Goal: Task Accomplishment & Management: Use online tool/utility

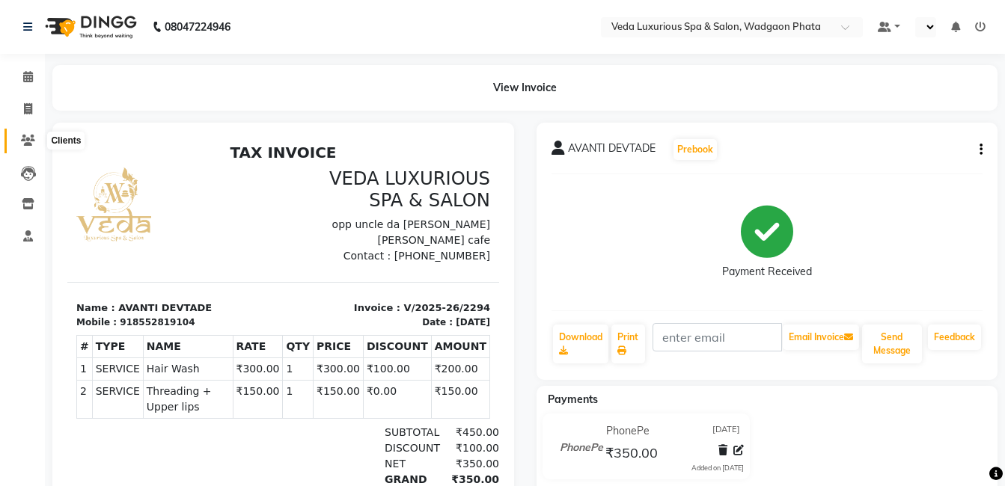
click at [28, 139] on icon at bounding box center [28, 140] width 14 height 11
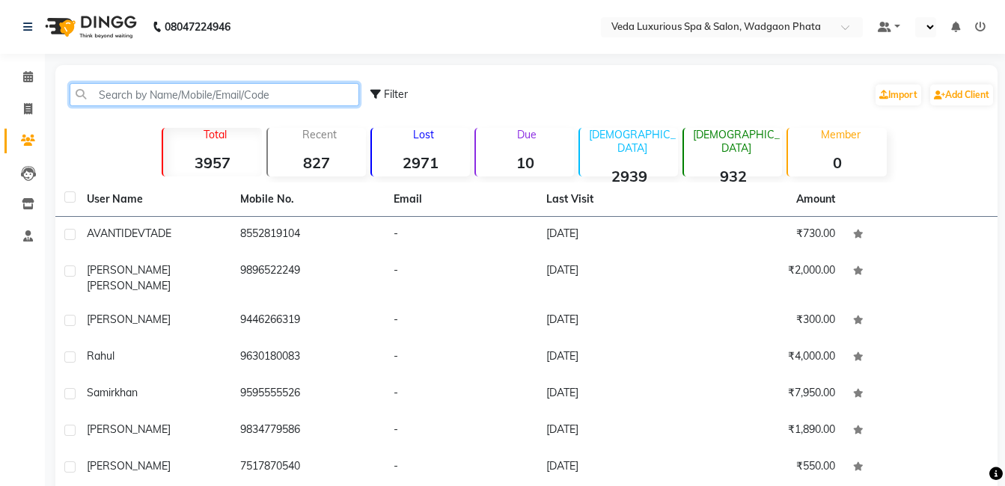
drag, startPoint x: 143, startPoint y: 86, endPoint x: 162, endPoint y: 90, distance: 19.1
click at [144, 87] on input "text" at bounding box center [215, 94] width 290 height 23
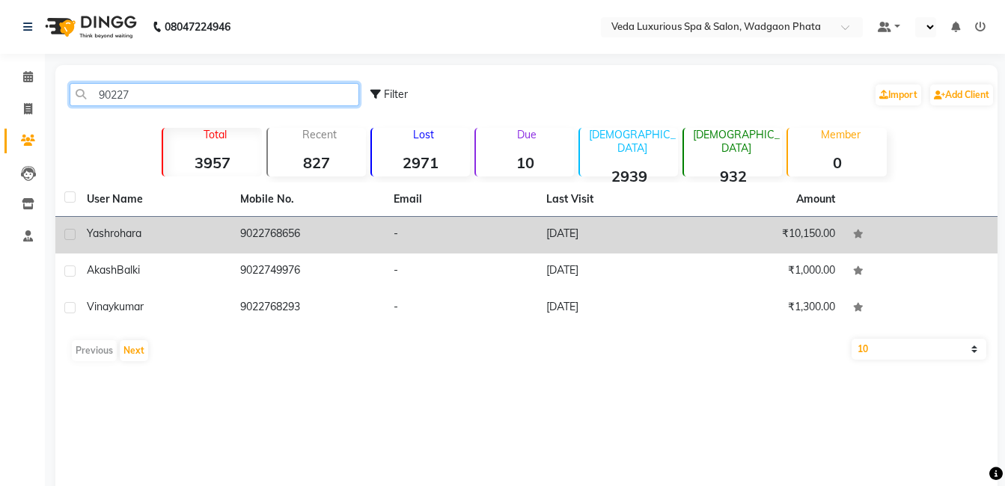
type input "90227"
click at [215, 238] on div "[PERSON_NAME]" at bounding box center [154, 234] width 135 height 16
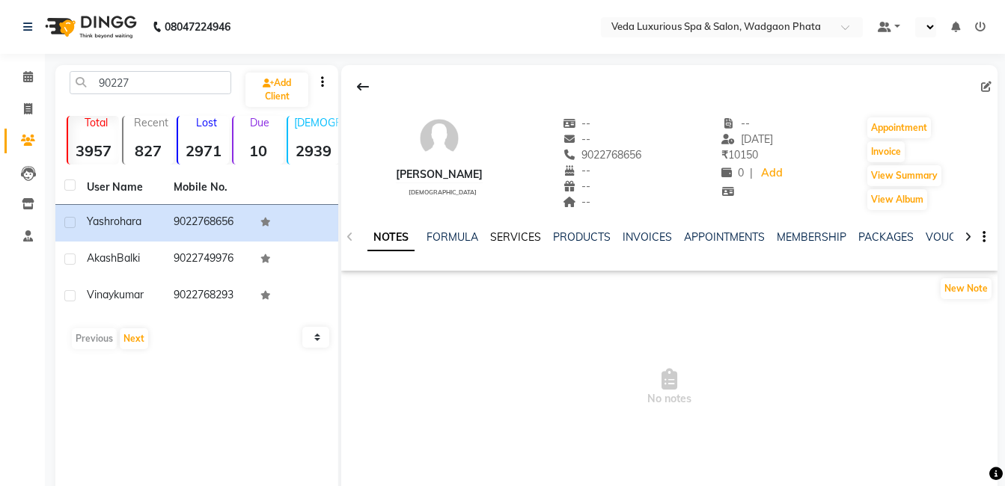
click at [500, 241] on link "SERVICES" at bounding box center [515, 236] width 51 height 13
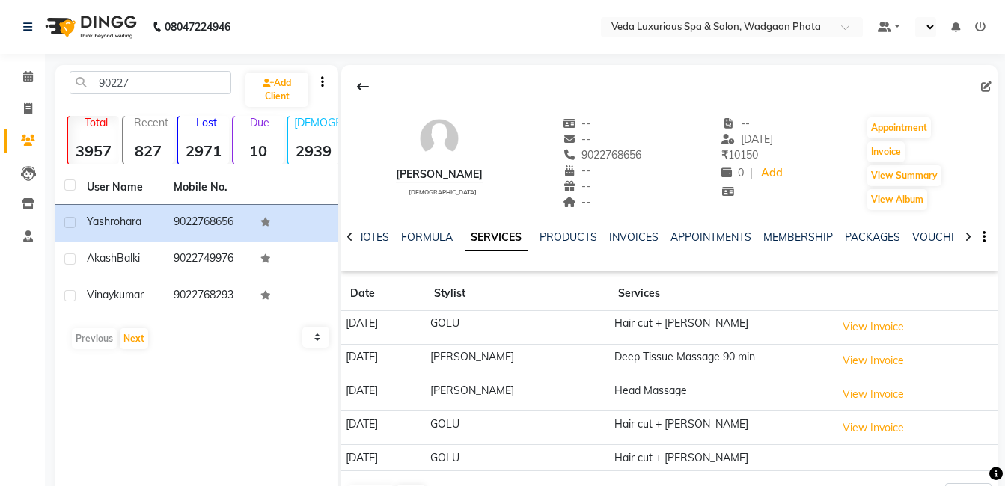
scroll to position [50, 0]
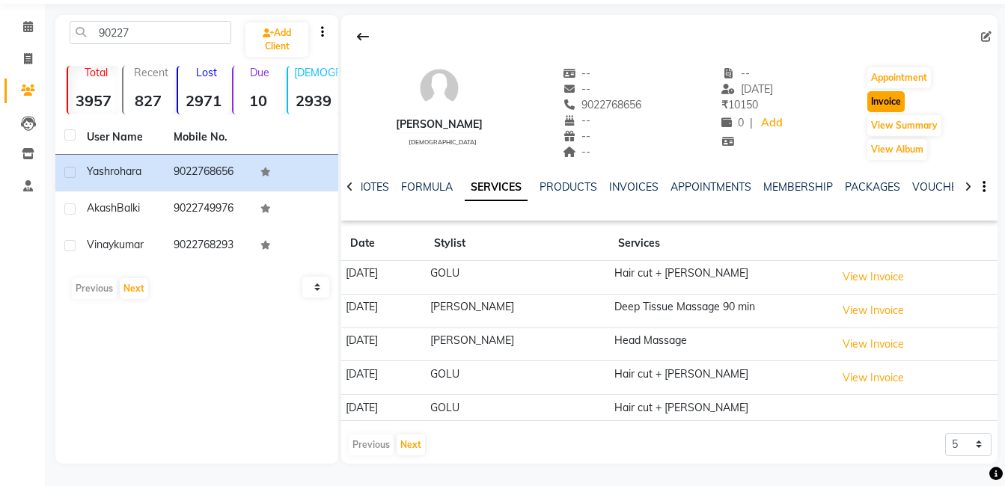
click at [882, 102] on button "Invoice" at bounding box center [885, 101] width 37 height 21
select select "service"
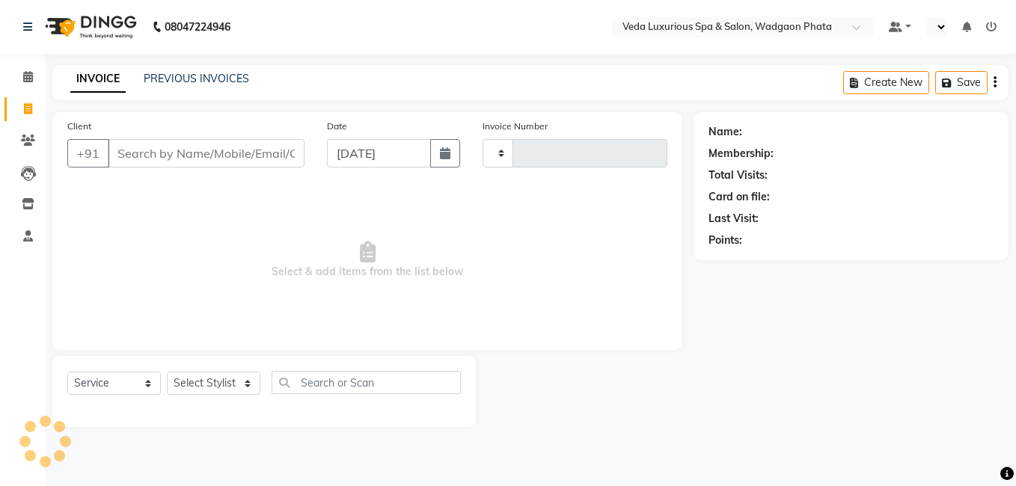
type input "2295"
select select "4666"
type input "9022768656"
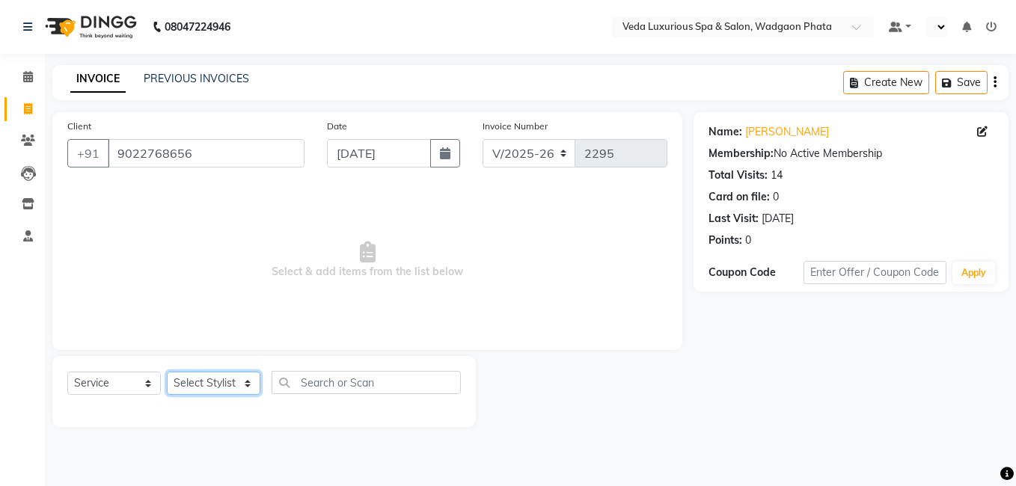
click at [206, 380] on select "Select Stylist [PERSON_NAME] GOLU [PERSON_NAME] [PERSON_NAME] [PERSON_NAME] [PE…" at bounding box center [214, 383] width 94 height 23
select select "67337"
click at [167, 372] on select "Select Stylist [PERSON_NAME] GOLU [PERSON_NAME] [PERSON_NAME] [PERSON_NAME] [PE…" at bounding box center [214, 383] width 94 height 23
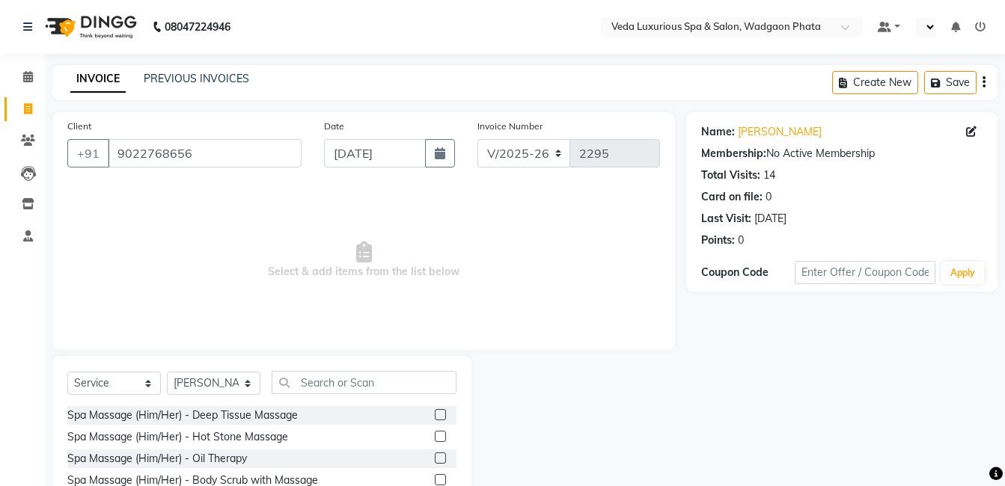
click at [248, 422] on div "Spa Massage (Him/Her) - Deep Tissue Massage" at bounding box center [182, 416] width 230 height 16
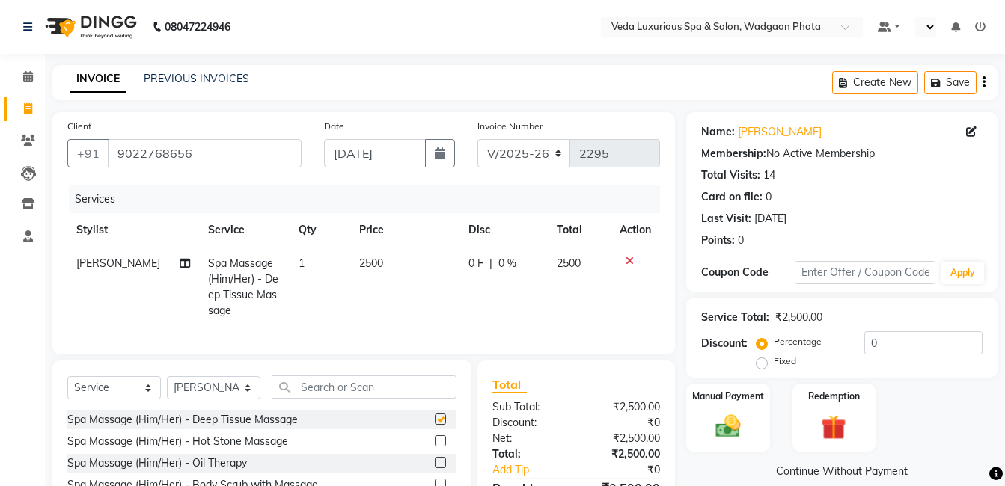
checkbox input "false"
click at [865, 344] on input "0" at bounding box center [923, 342] width 118 height 23
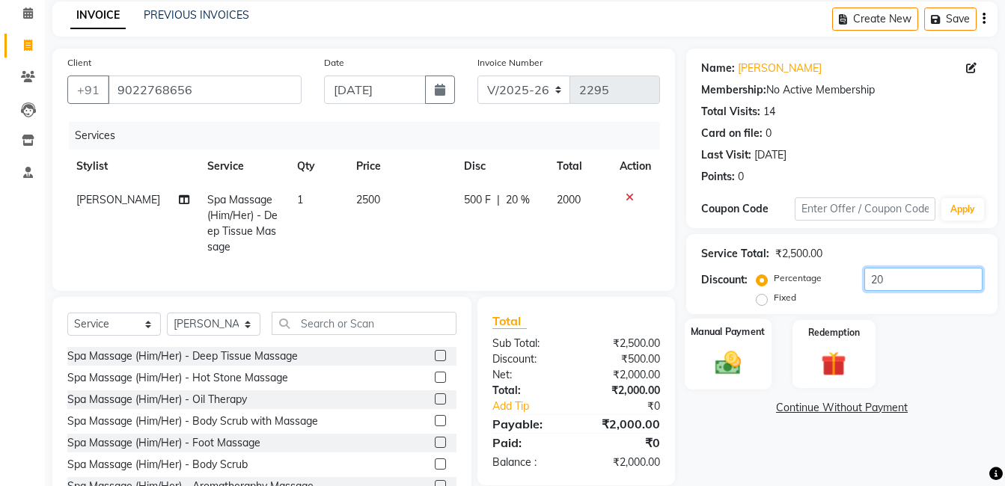
scroll to position [129, 0]
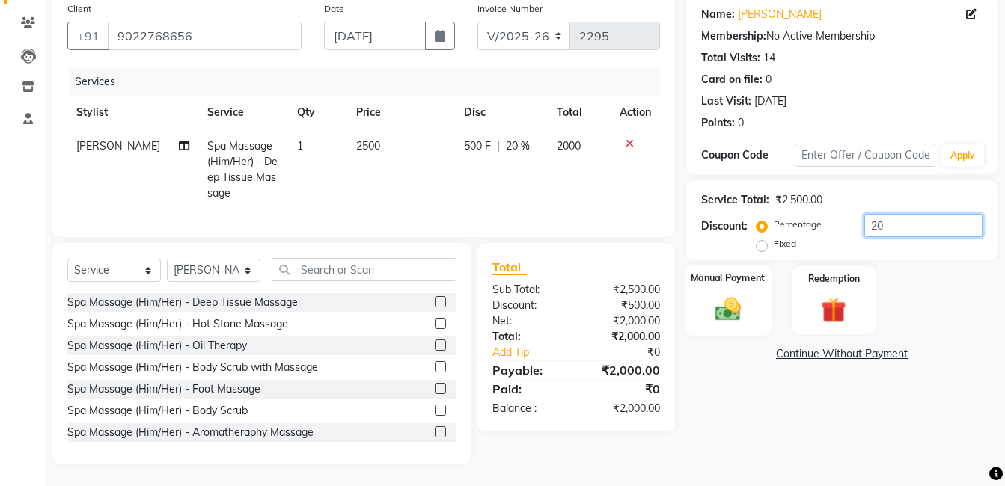
type input "20"
click at [750, 305] on div "Manual Payment" at bounding box center [727, 300] width 87 height 71
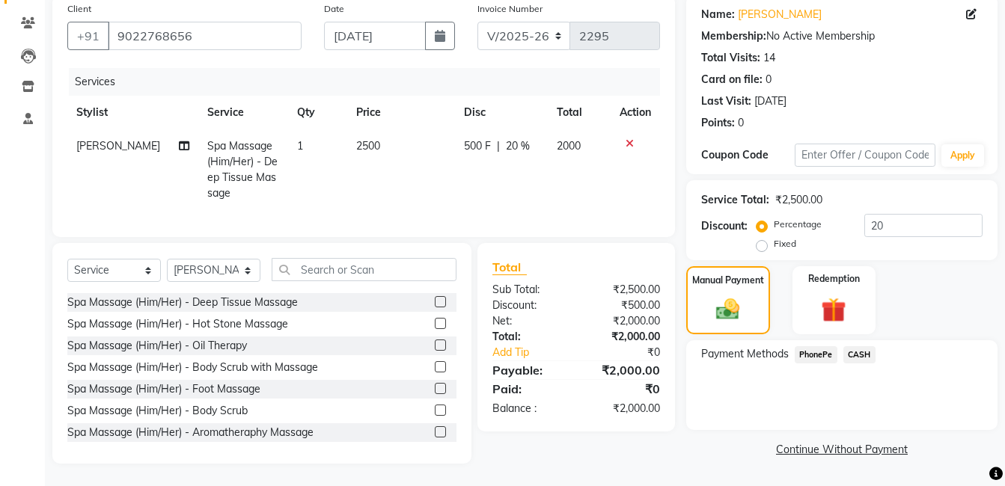
click at [865, 346] on span "CASH" at bounding box center [859, 354] width 32 height 17
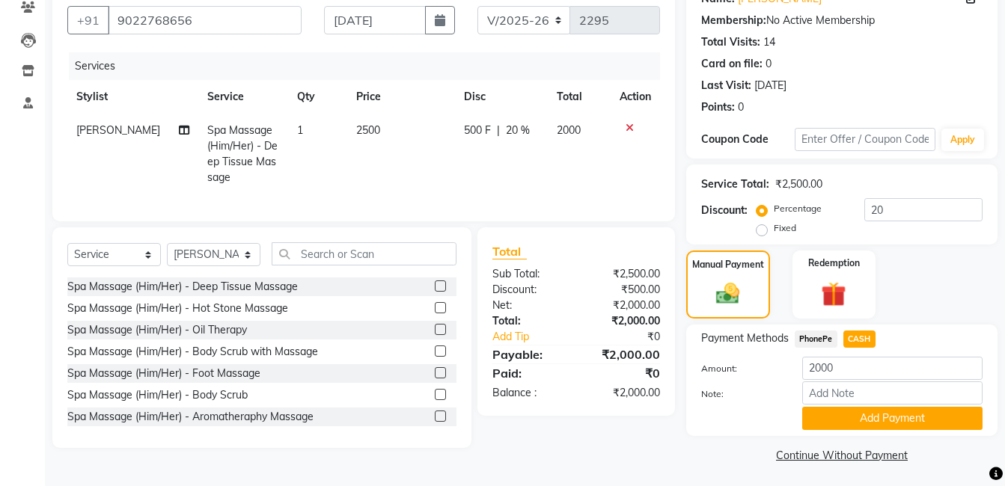
scroll to position [136, 0]
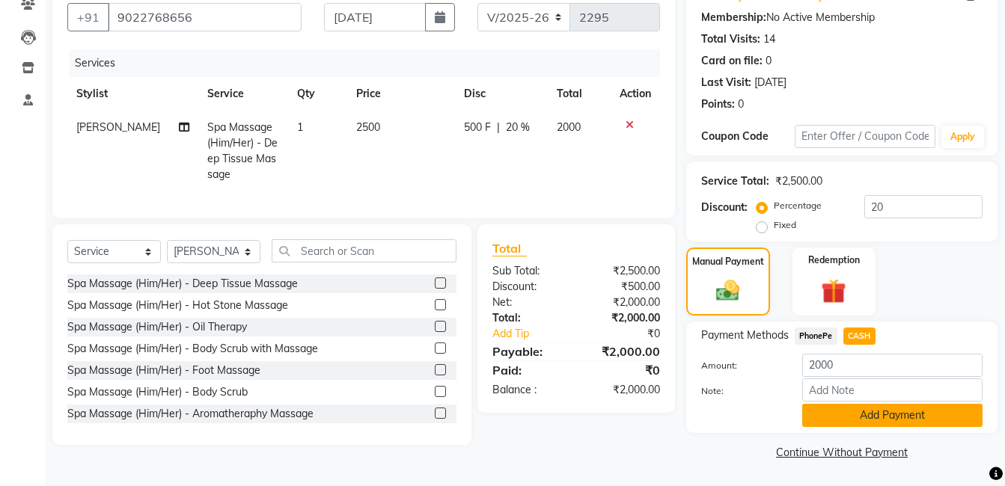
click at [908, 416] on button "Add Payment" at bounding box center [892, 415] width 180 height 23
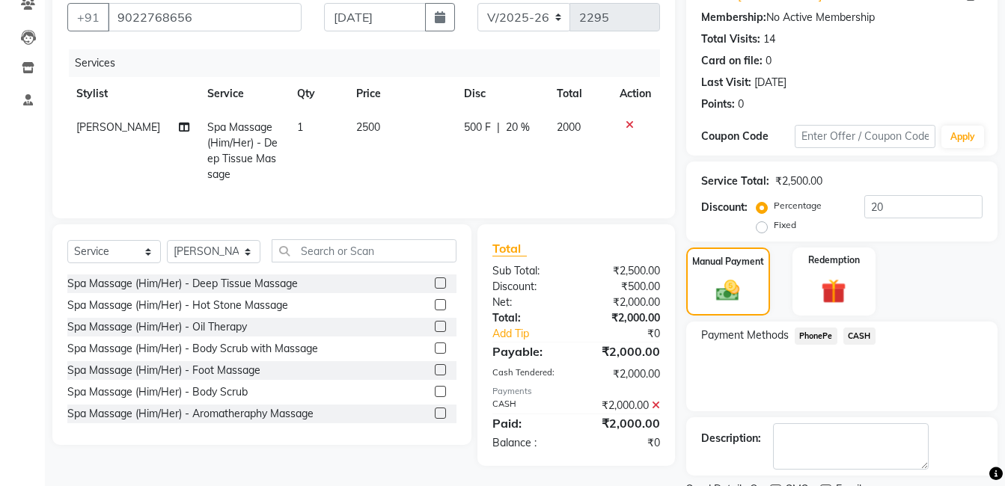
scroll to position [199, 0]
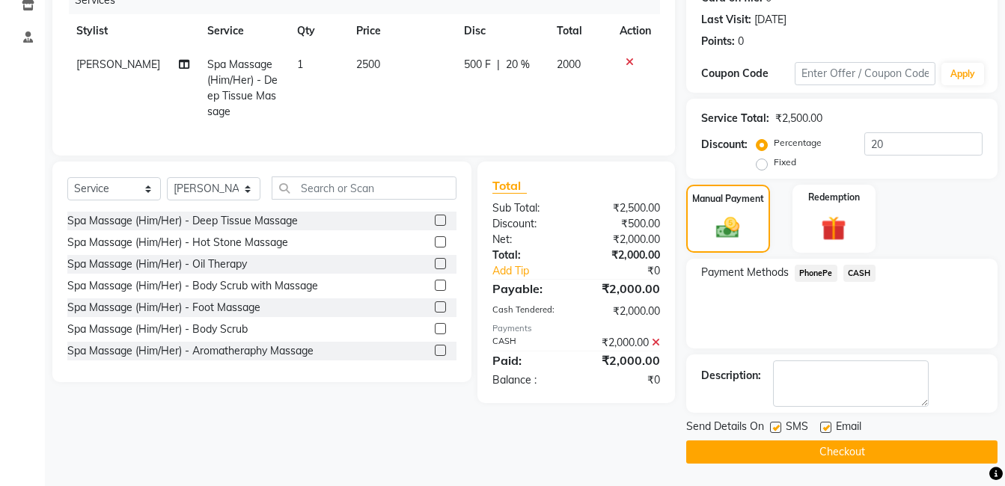
click at [915, 459] on button "Checkout" at bounding box center [841, 452] width 311 height 23
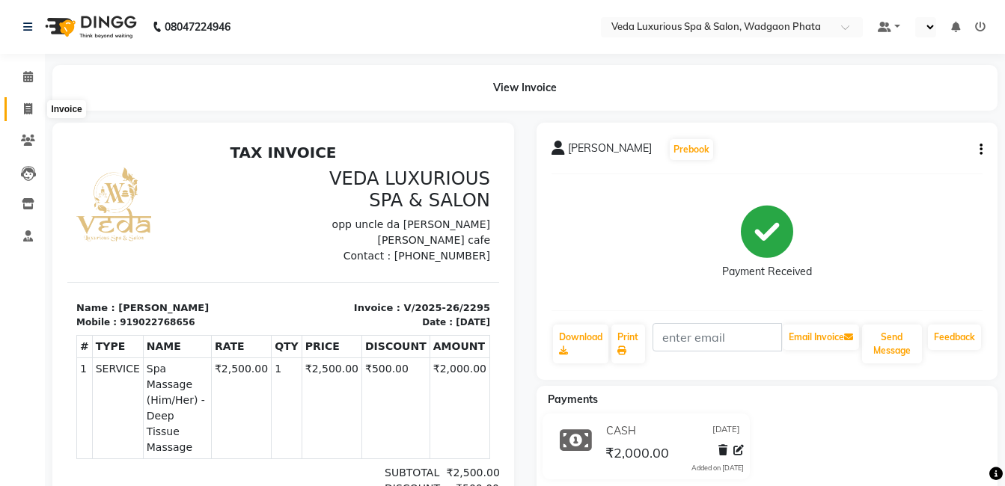
drag, startPoint x: 26, startPoint y: 109, endPoint x: 64, endPoint y: 111, distance: 38.2
click at [26, 109] on icon at bounding box center [28, 108] width 8 height 11
select select "service"
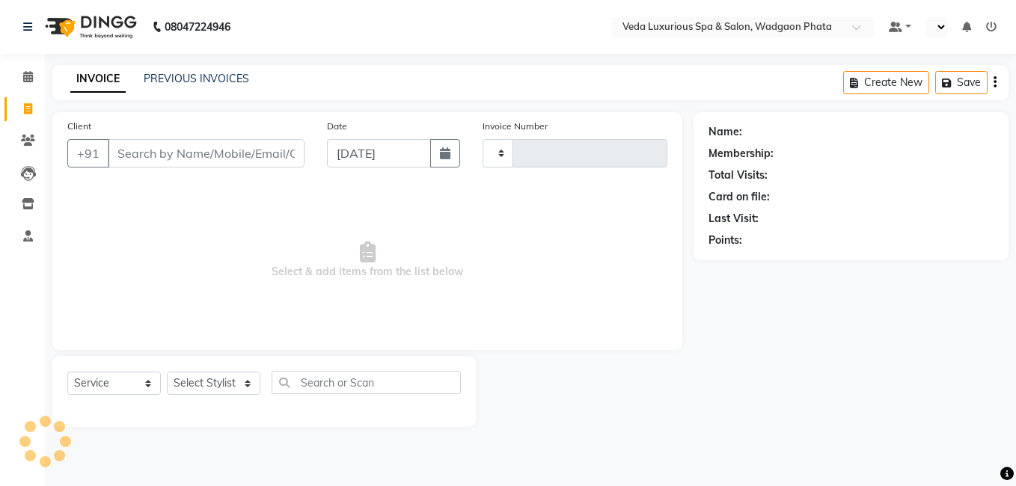
type input "2296"
select select "4666"
click at [207, 85] on div "PREVIOUS INVOICES" at bounding box center [196, 79] width 105 height 16
click at [213, 73] on link "PREVIOUS INVOICES" at bounding box center [196, 78] width 105 height 13
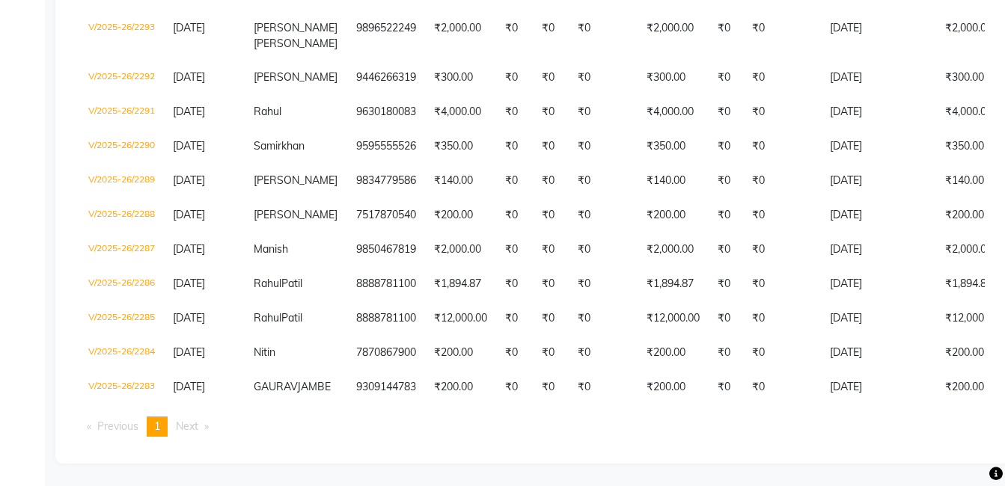
scroll to position [110, 0]
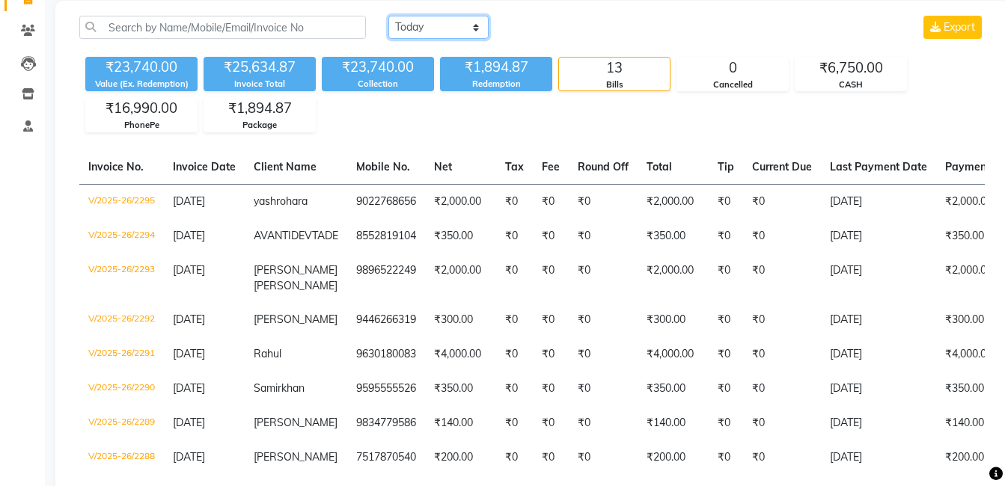
click at [432, 25] on select "[DATE] [DATE] Custom Range" at bounding box center [438, 27] width 100 height 23
click at [388, 16] on select "[DATE] [DATE] Custom Range" at bounding box center [438, 27] width 100 height 23
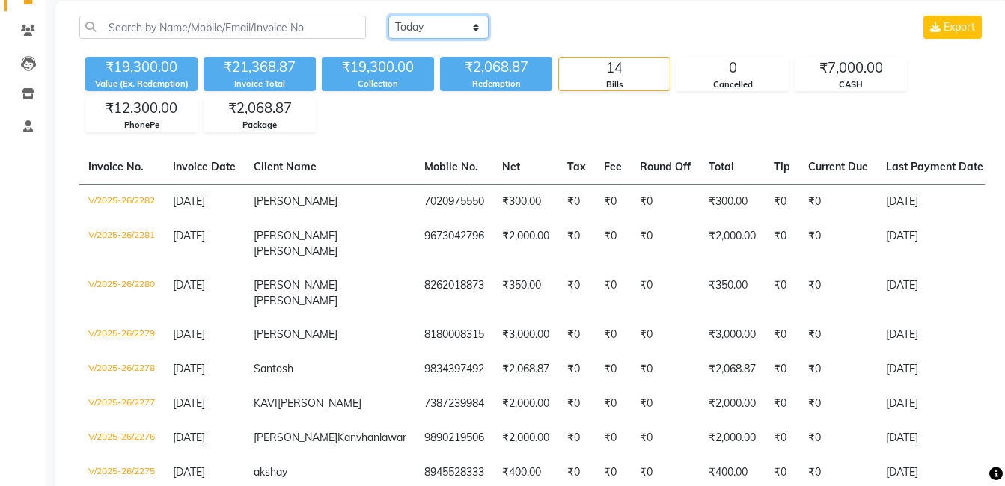
click at [447, 25] on select "[DATE] [DATE] Custom Range" at bounding box center [438, 27] width 100 height 23
select select "[DATE]"
click at [388, 16] on select "[DATE] [DATE] Custom Range" at bounding box center [438, 27] width 100 height 23
